Goal: Task Accomplishment & Management: Manage account settings

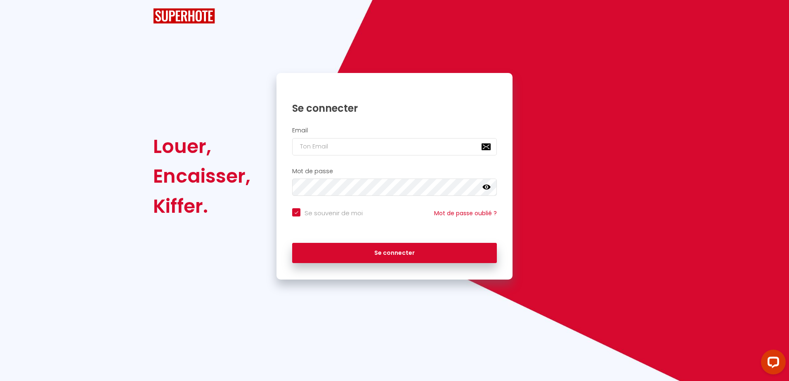
checkbox input "true"
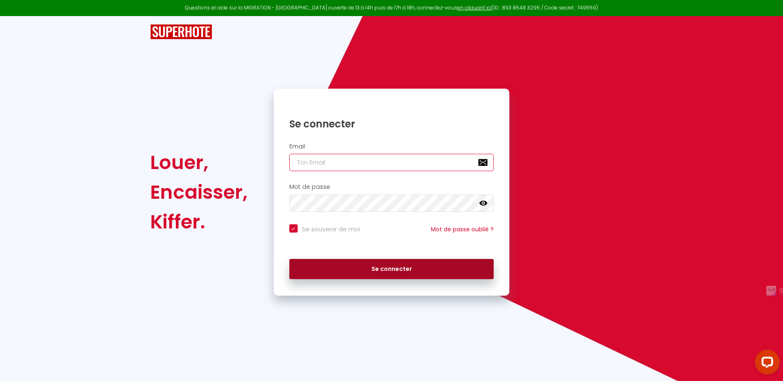
type input "[EMAIL_ADDRESS][DOMAIN_NAME]"
click at [441, 264] on button "Se connecter" at bounding box center [391, 269] width 205 height 21
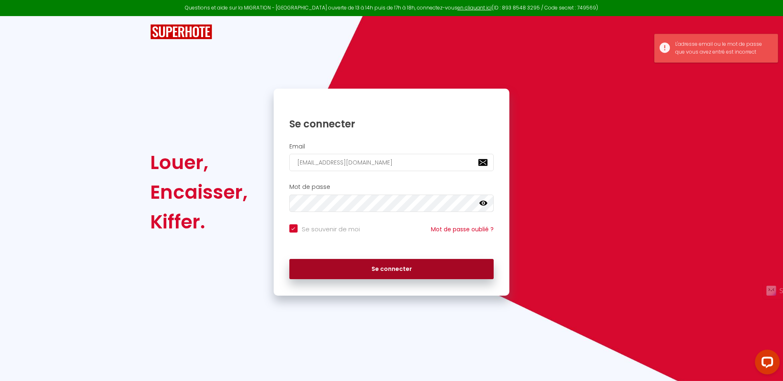
click at [447, 273] on button "Se connecter" at bounding box center [391, 269] width 205 height 21
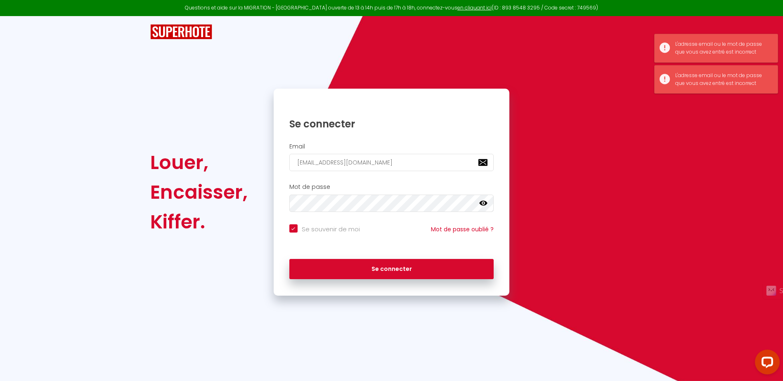
click at [481, 201] on icon at bounding box center [483, 203] width 8 height 8
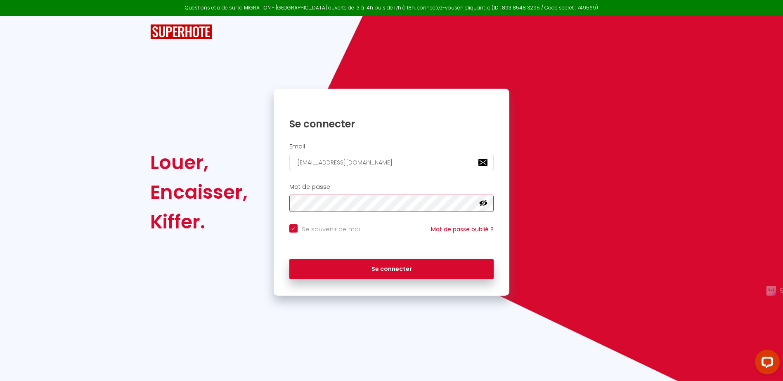
click at [260, 198] on div "Louer, Encaisser, Kiffer. Se connecter Email [EMAIL_ADDRESS][DOMAIN_NAME] Mot d…" at bounding box center [391, 192] width 494 height 207
click at [266, 204] on div "Louer, Encaisser, Kiffer. Se connecter Email [EMAIL_ADDRESS][DOMAIN_NAME] Mot d…" at bounding box center [391, 192] width 494 height 207
click at [497, 244] on div "Se souvenir de moi Mot de passe oublié ?" at bounding box center [392, 235] width 236 height 31
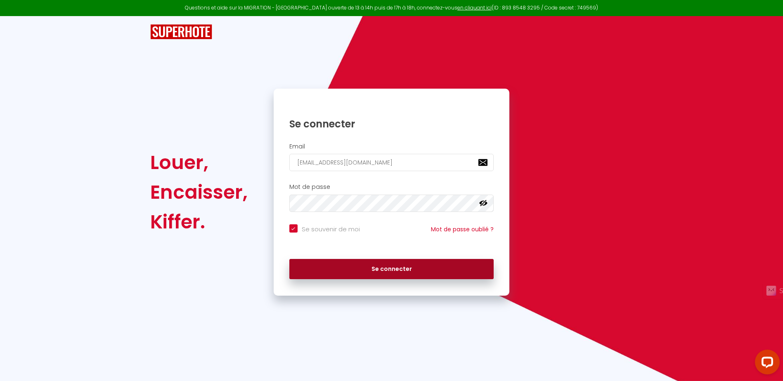
click at [404, 271] on button "Se connecter" at bounding box center [391, 269] width 205 height 21
checkbox input "true"
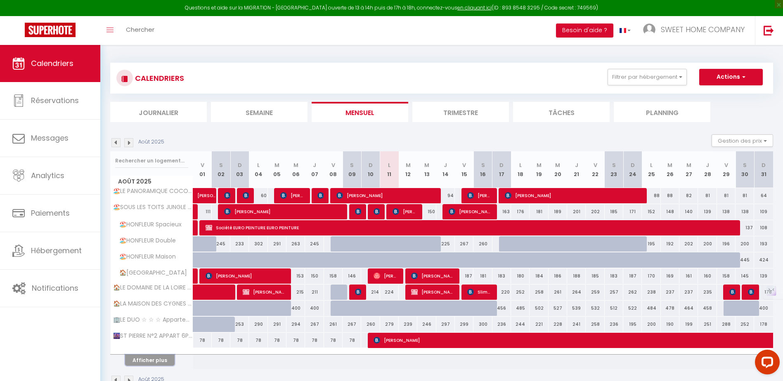
click at [152, 358] on button "Afficher plus" at bounding box center [150, 360] width 50 height 11
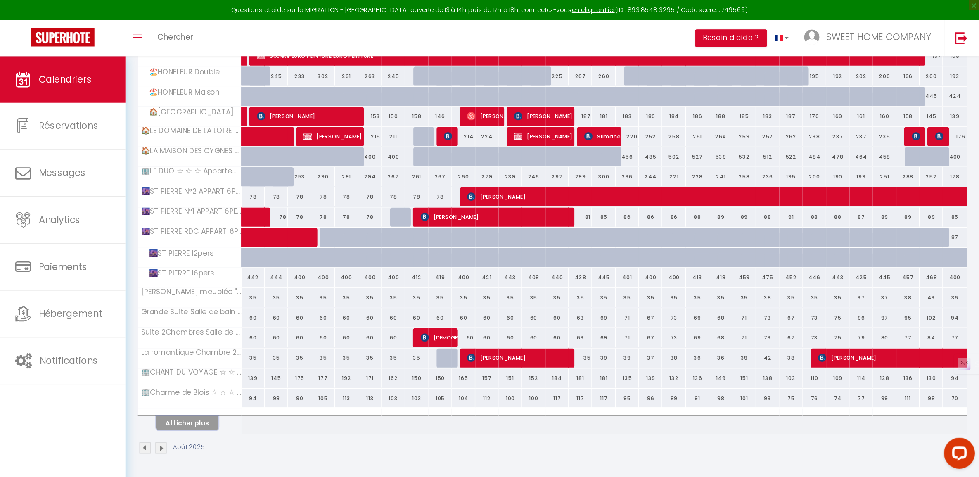
scroll to position [90, 0]
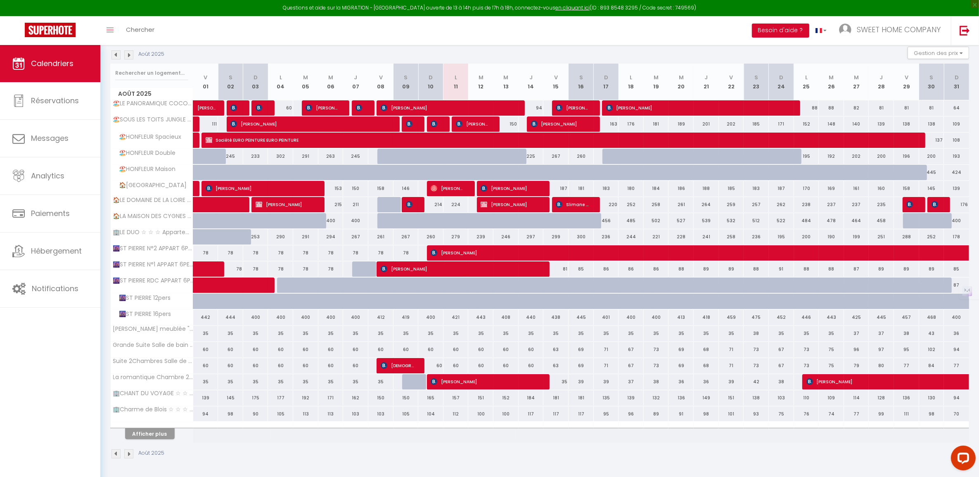
click at [158, 381] on th "Afficher plus" at bounding box center [152, 432] width 83 height 21
click at [160, 381] on button "Afficher plus" at bounding box center [150, 433] width 50 height 11
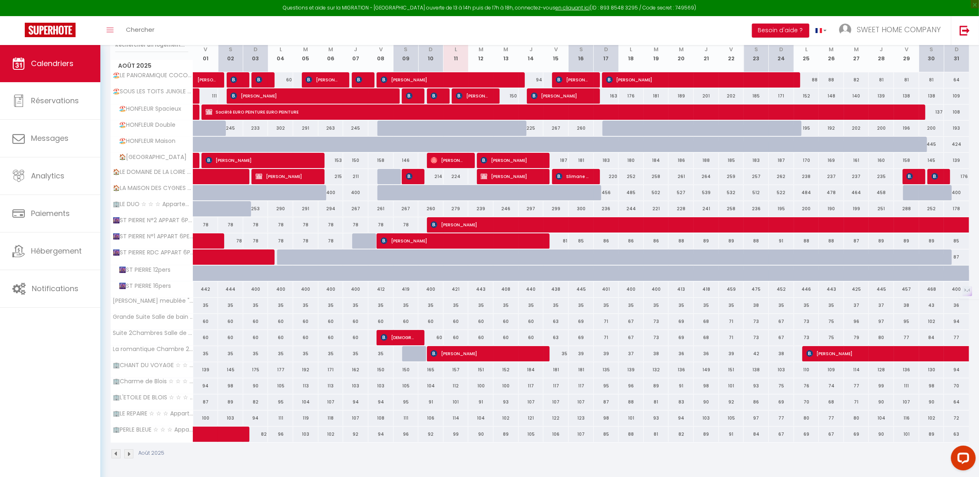
scroll to position [0, 0]
